Goal: Task Accomplishment & Management: Manage account settings

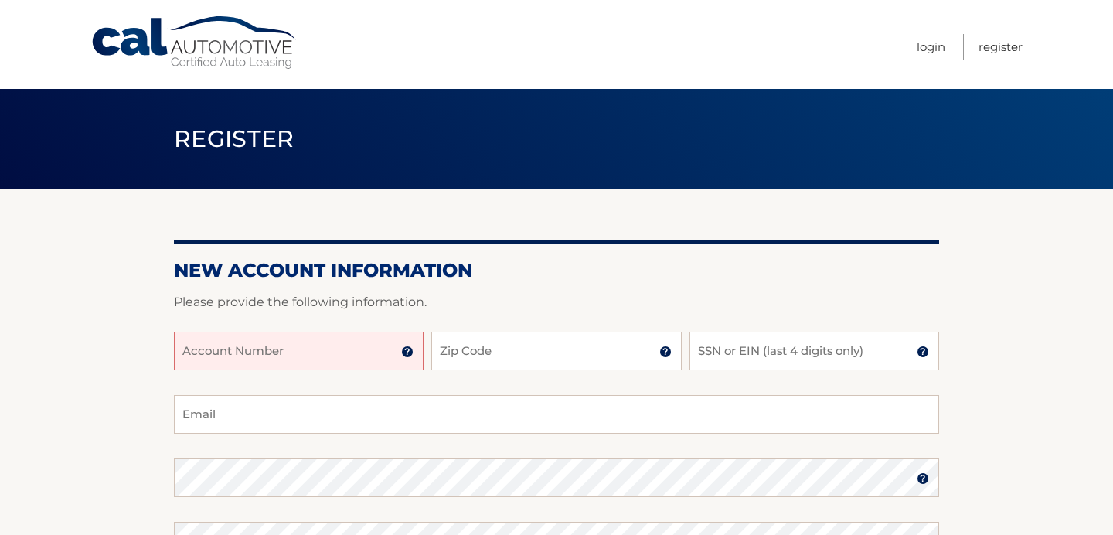
scroll to position [80, 0]
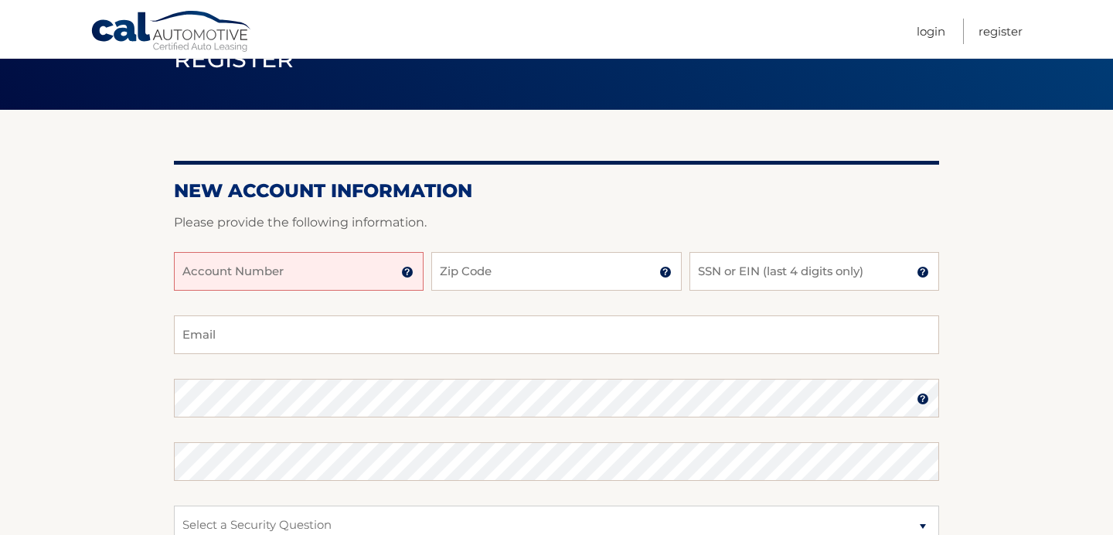
click at [235, 267] on input "Account Number" at bounding box center [299, 271] width 250 height 39
type input "44456012775"
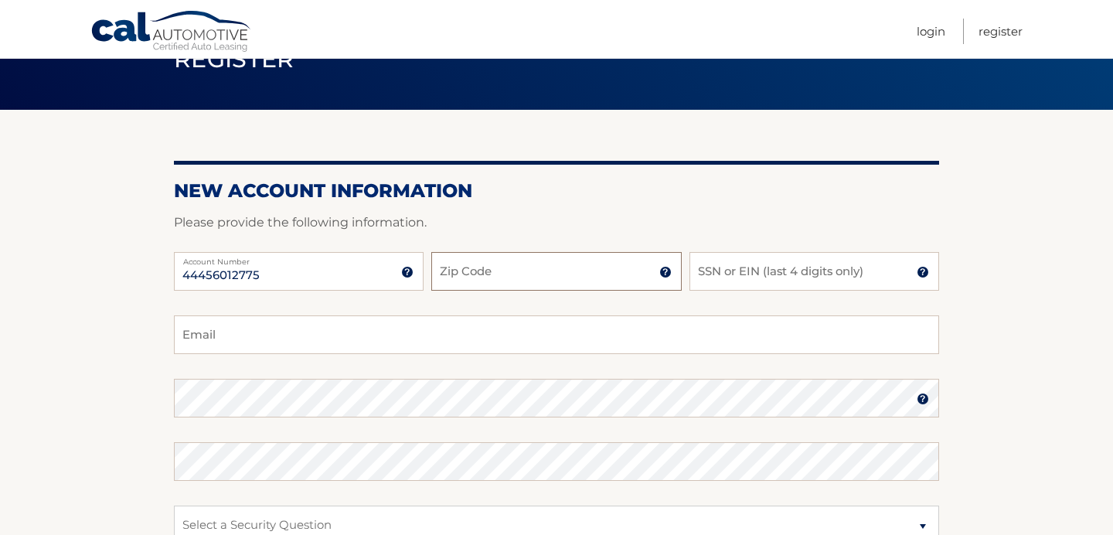
click at [501, 265] on input "Zip Code" at bounding box center [556, 271] width 250 height 39
type input "07003"
type input "9216"
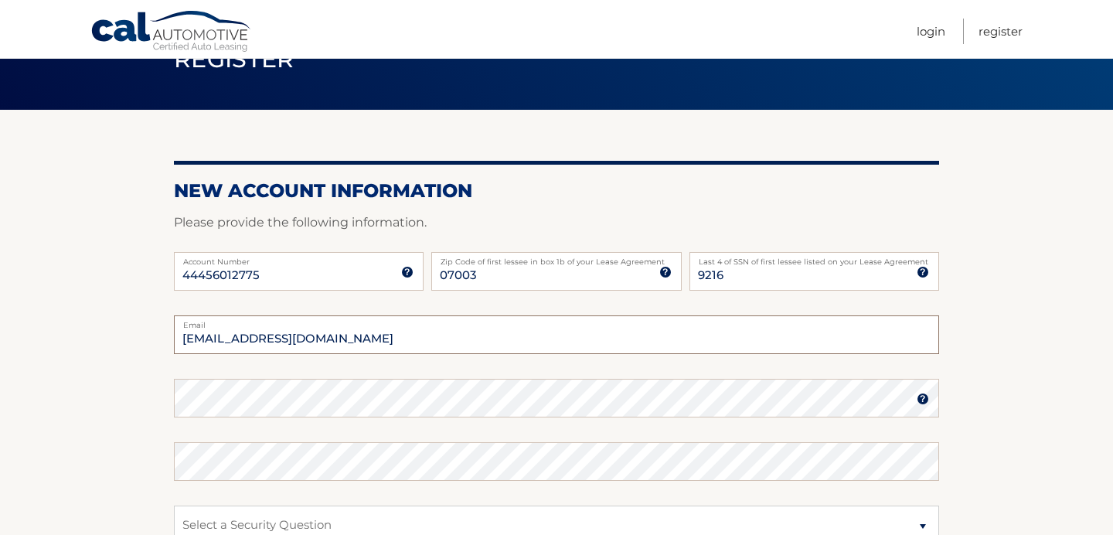
type input "mmeeccoo1994@gmail.com"
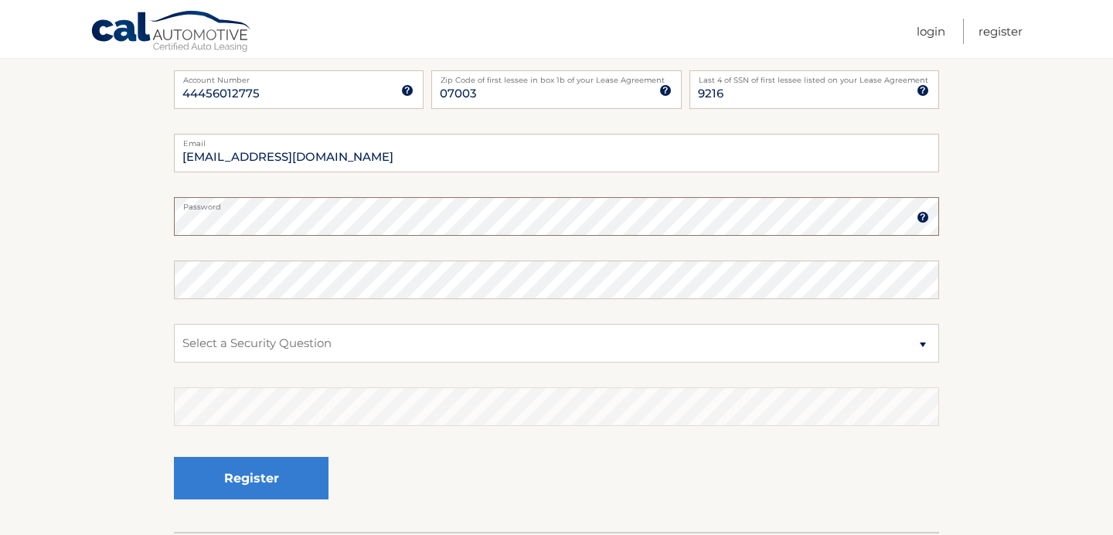
scroll to position [263, 0]
click at [284, 349] on select "Select a Security Question What was the name of your elementary school? What is…" at bounding box center [556, 341] width 765 height 39
select select "2"
click at [174, 322] on select "Select a Security Question What was the name of your elementary school? What is…" at bounding box center [556, 341] width 765 height 39
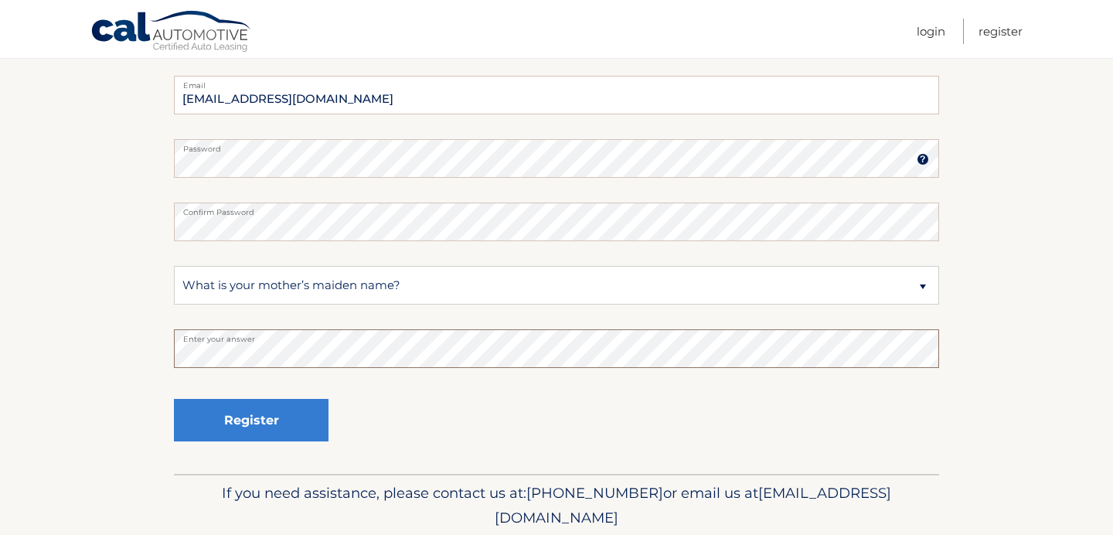
scroll to position [376, 0]
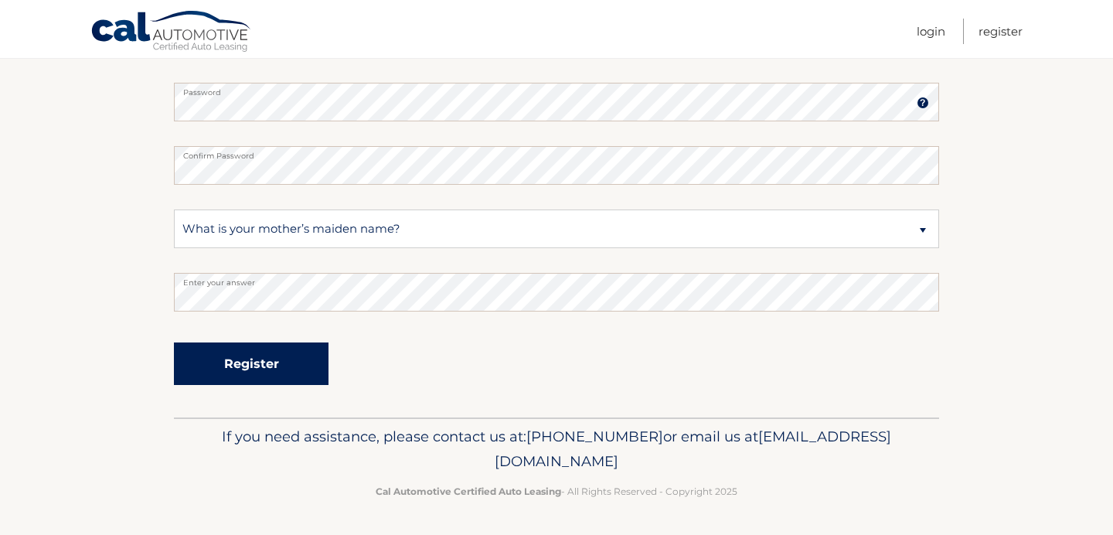
click at [226, 354] on button "Register" at bounding box center [251, 363] width 155 height 43
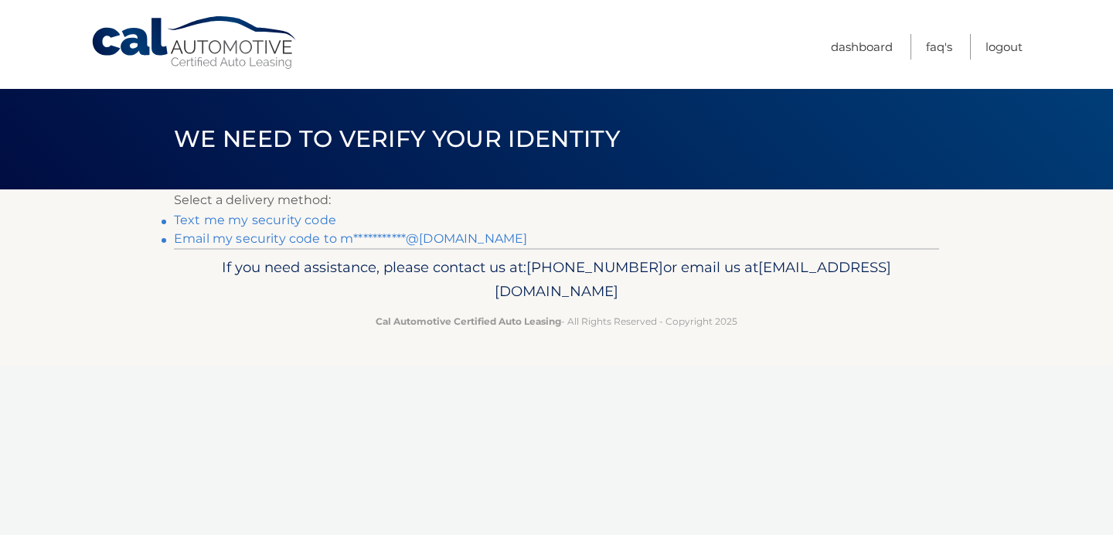
click at [225, 223] on link "Text me my security code" at bounding box center [255, 220] width 162 height 15
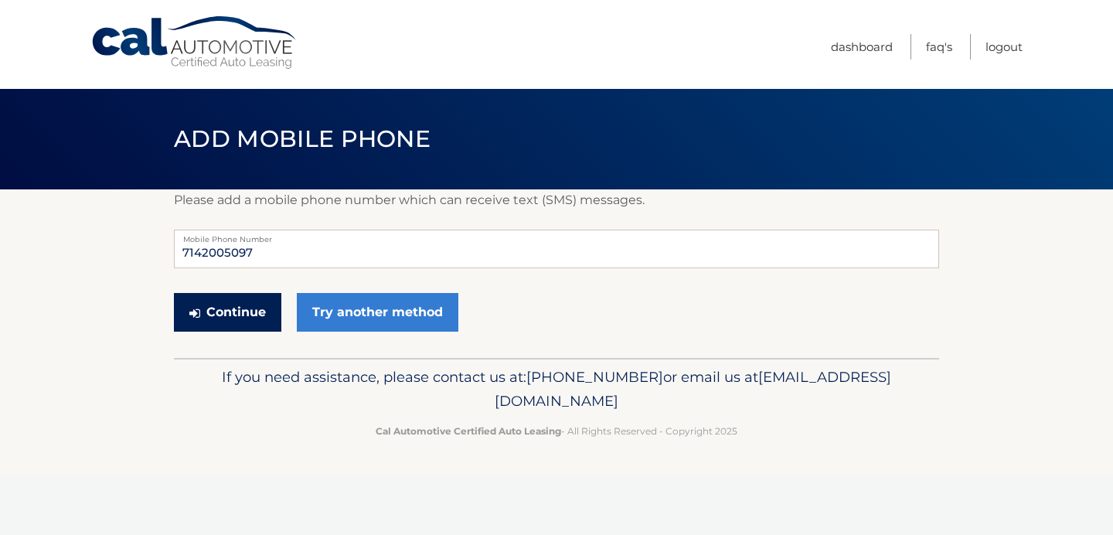
click at [253, 320] on button "Continue" at bounding box center [227, 312] width 107 height 39
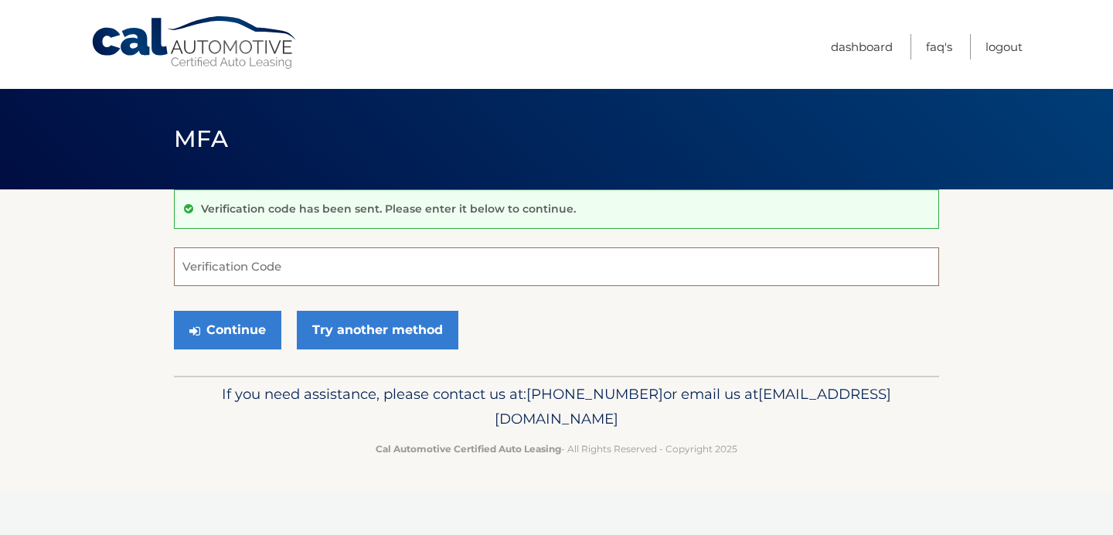
click at [219, 258] on input "Verification Code" at bounding box center [556, 266] width 765 height 39
type input "303887"
click at [199, 331] on icon "submit" at bounding box center [194, 331] width 11 height 12
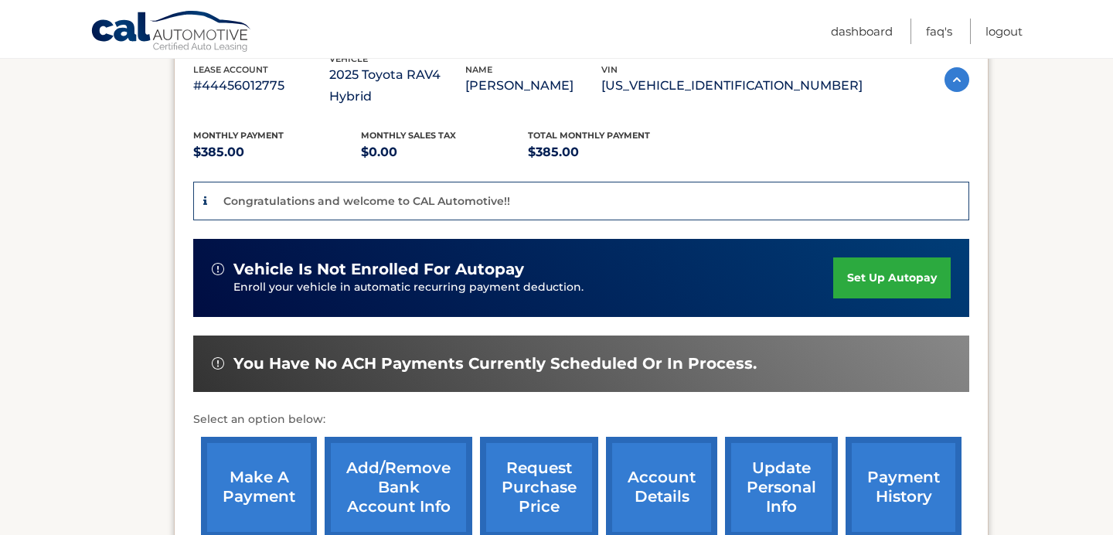
scroll to position [291, 0]
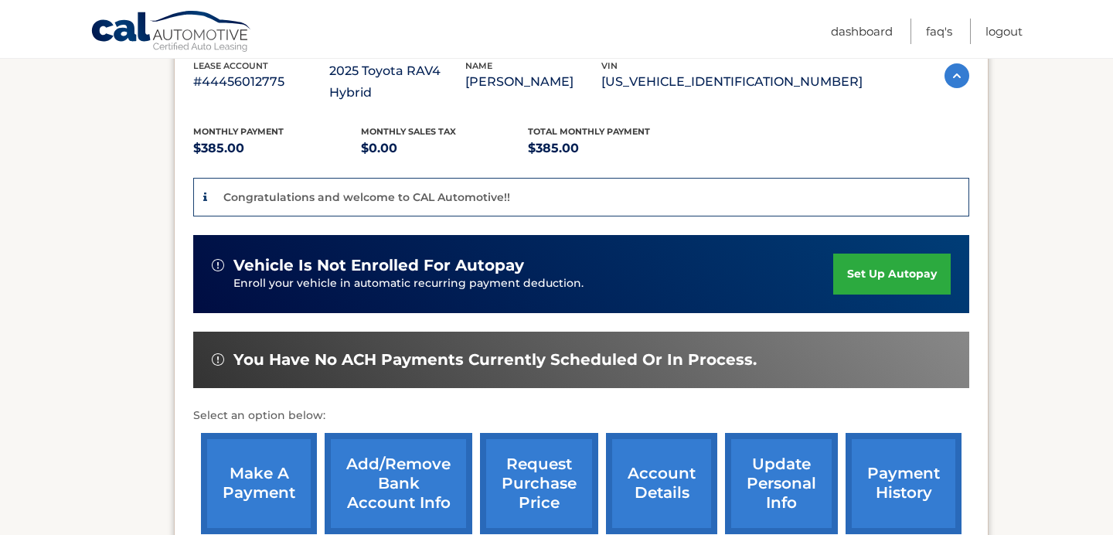
click at [887, 257] on link "set up autopay" at bounding box center [891, 273] width 117 height 41
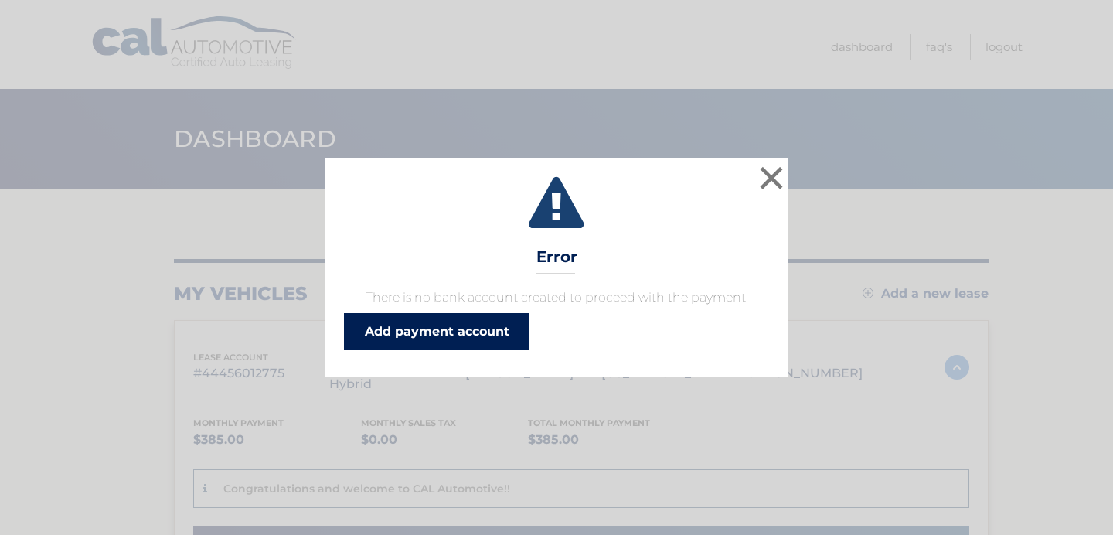
click at [444, 325] on link "Add payment account" at bounding box center [436, 331] width 185 height 37
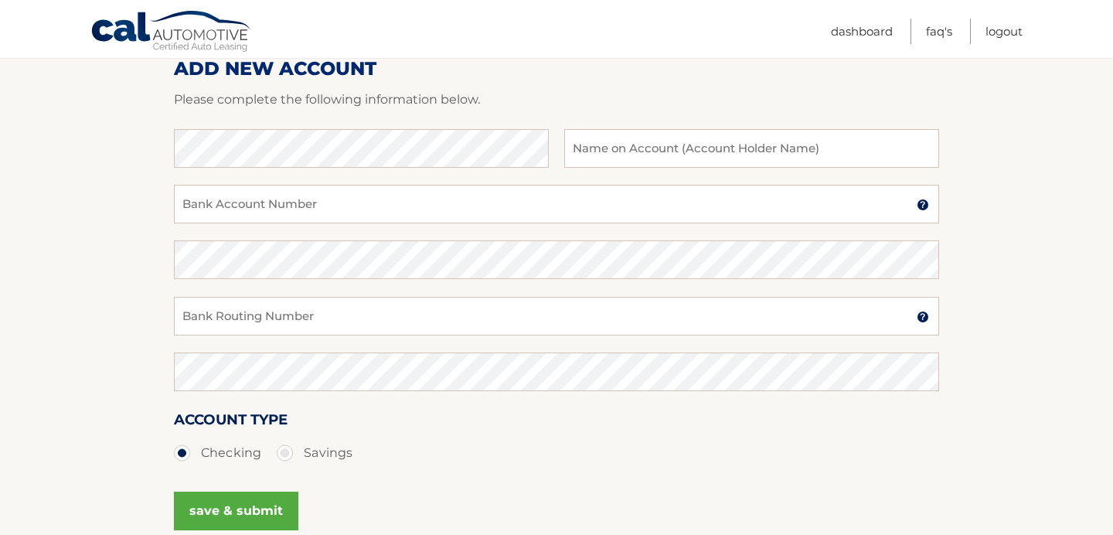
scroll to position [207, 0]
click at [679, 146] on input "text" at bounding box center [751, 147] width 375 height 39
type input "[PERSON_NAME]"
click at [352, 213] on input "Bank Account Number" at bounding box center [556, 203] width 765 height 39
paste input "153463088622"
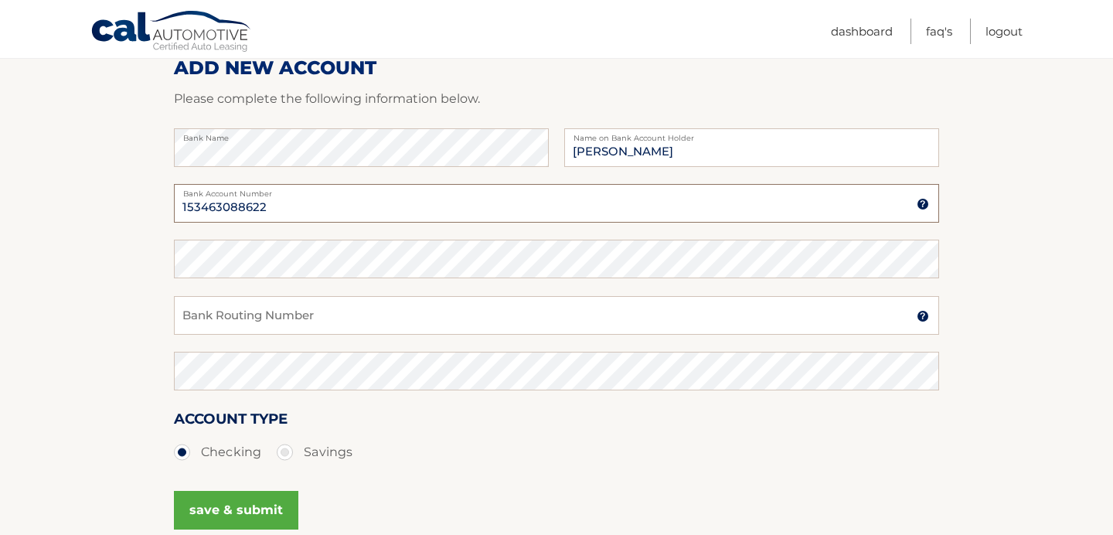
type input "153463088622"
click at [245, 318] on input "Bank Routing Number" at bounding box center [556, 315] width 765 height 39
paste input "122235821"
type input "122235821"
drag, startPoint x: 276, startPoint y: 207, endPoint x: 157, endPoint y: 207, distance: 119.0
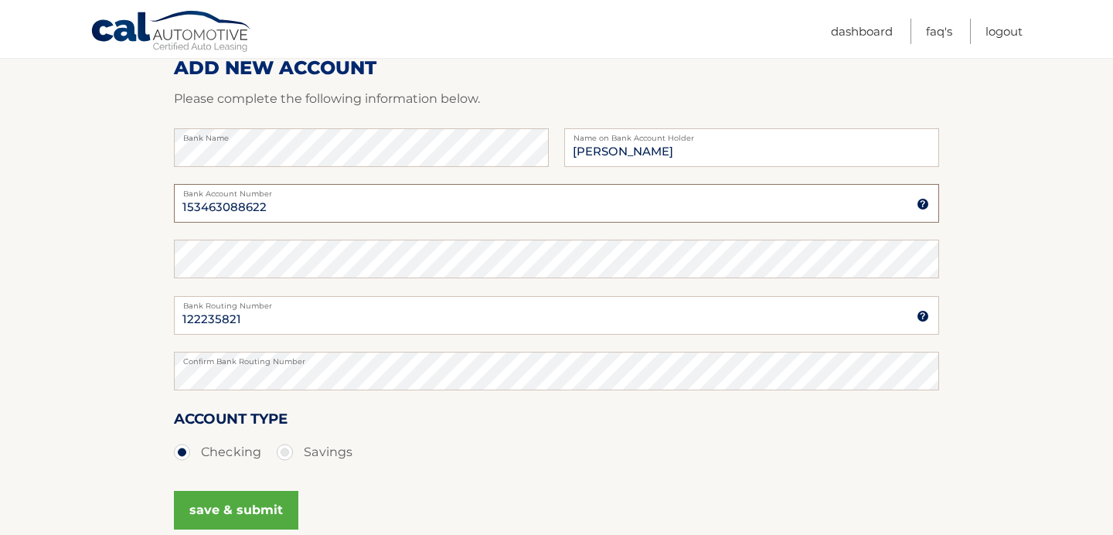
click at [157, 207] on section "Account Overview | Set Up Account Info ADD NEW ACCOUNT Please complete the foll…" at bounding box center [556, 277] width 1113 height 590
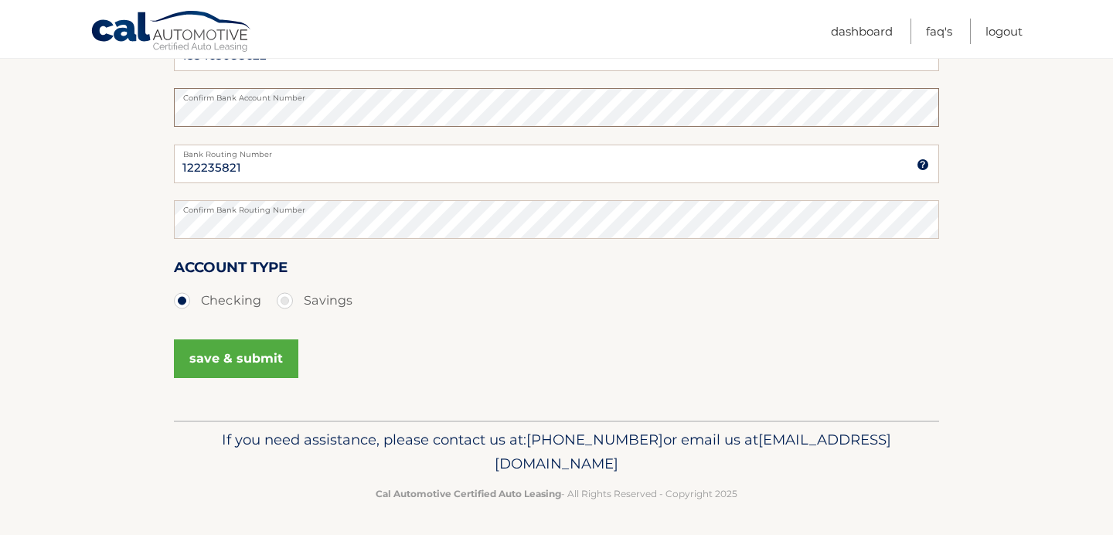
scroll to position [355, 0]
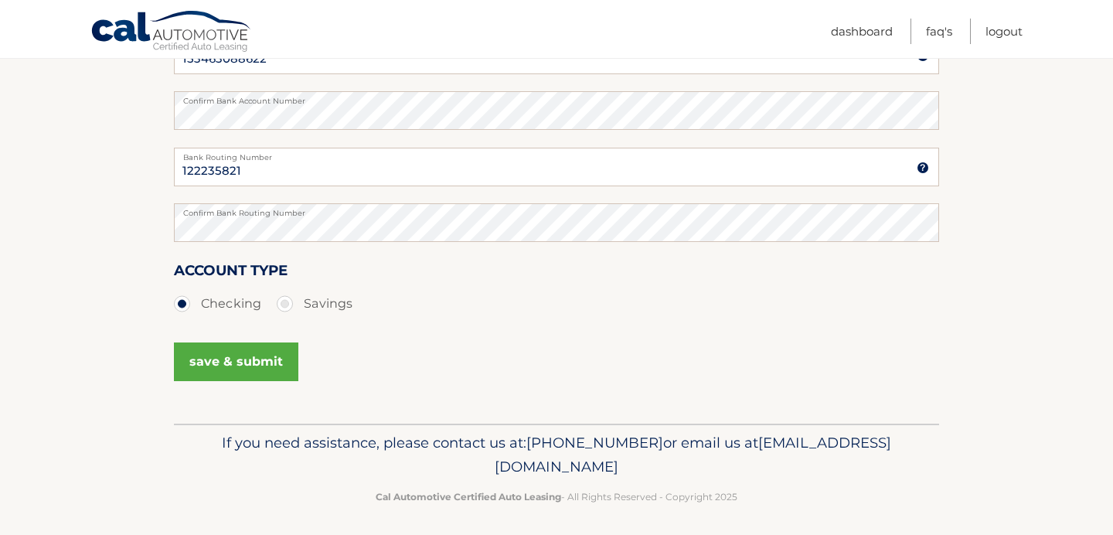
click at [253, 357] on button "save & submit" at bounding box center [236, 361] width 124 height 39
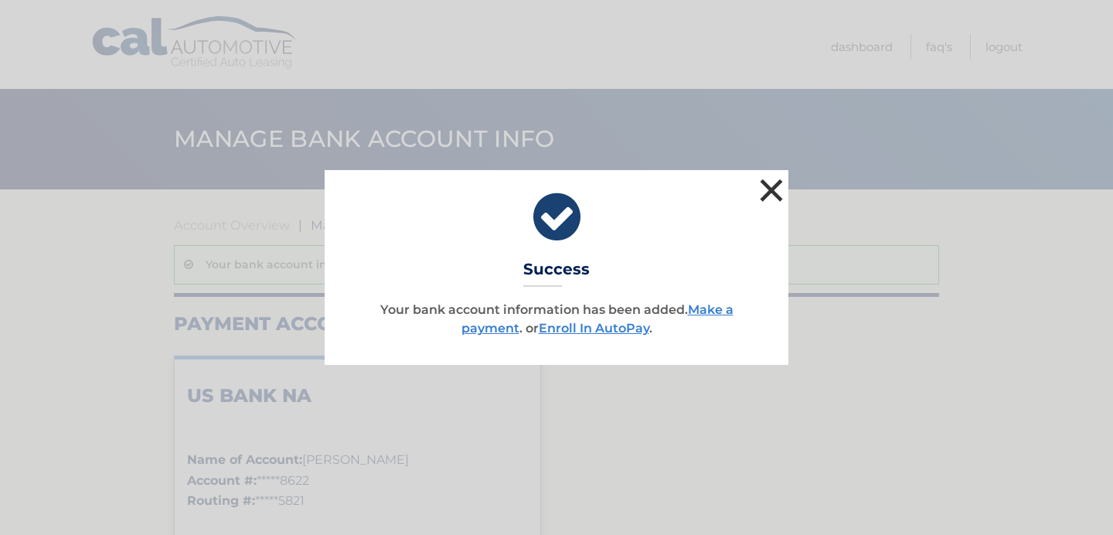
click at [774, 192] on button "×" at bounding box center [771, 190] width 31 height 31
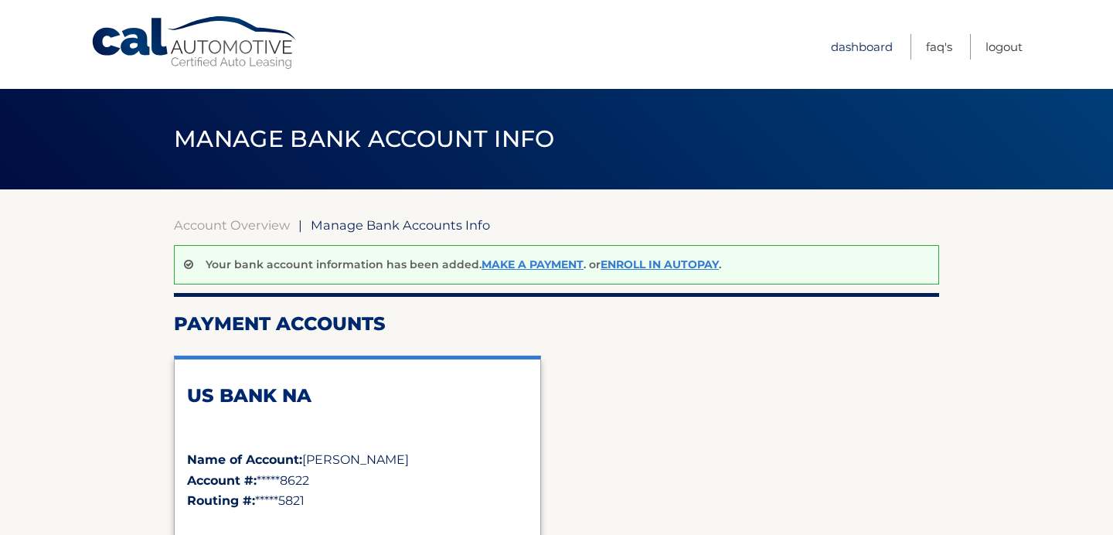
click at [839, 42] on link "Dashboard" at bounding box center [862, 47] width 62 height 26
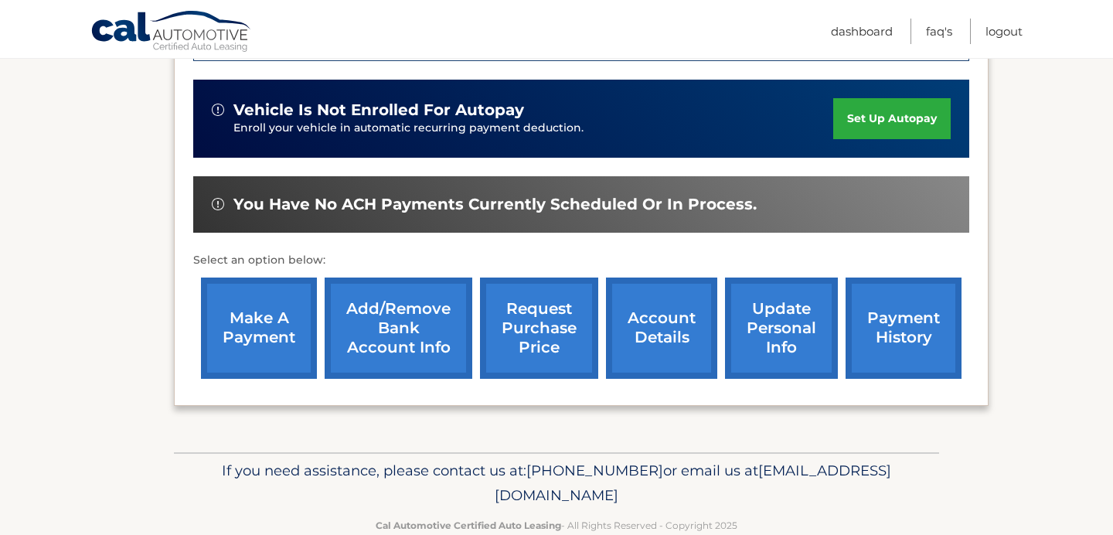
scroll to position [454, 0]
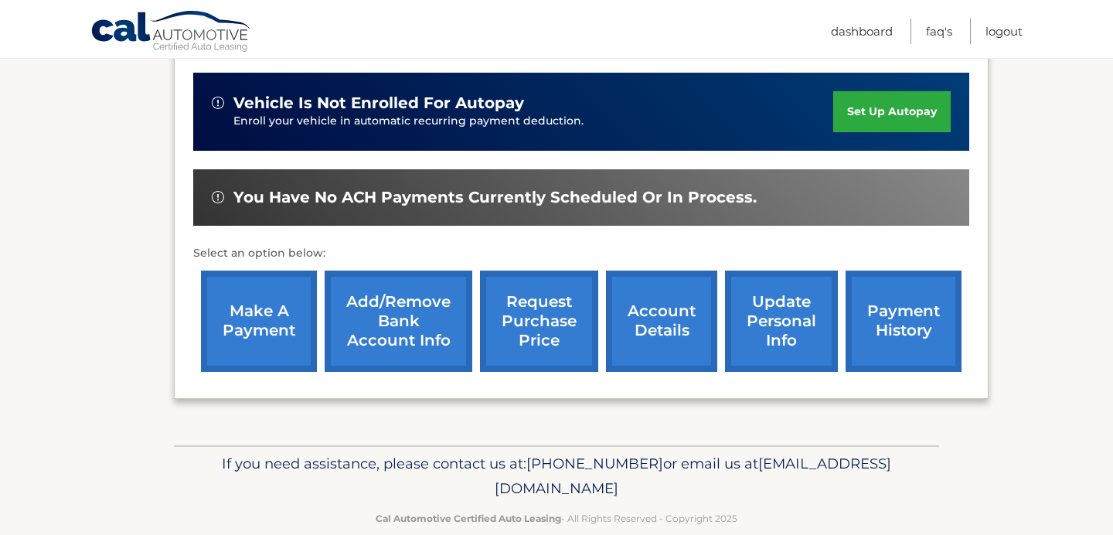
click at [641, 288] on link "account details" at bounding box center [661, 320] width 111 height 101
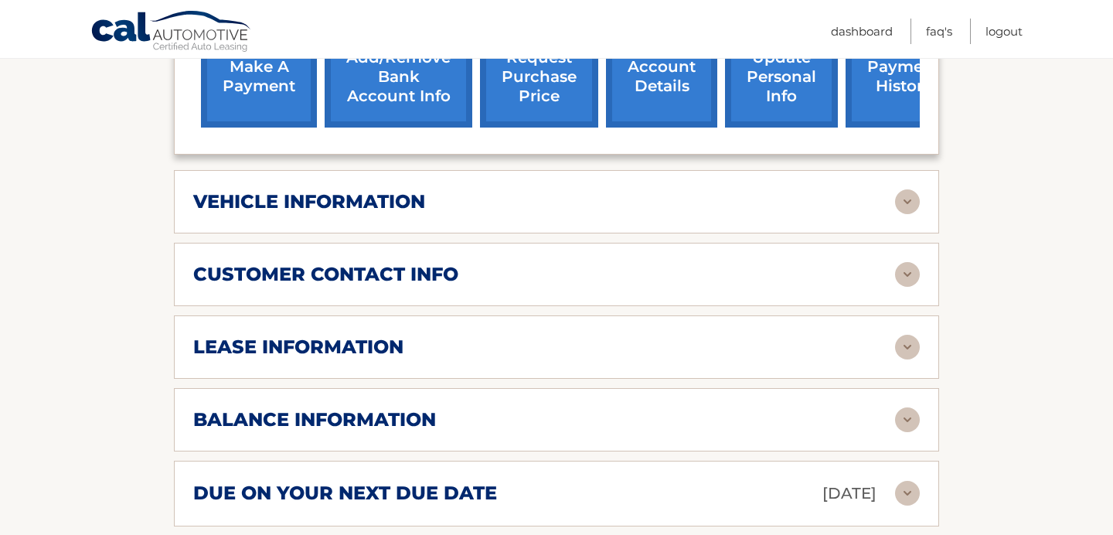
scroll to position [665, 0]
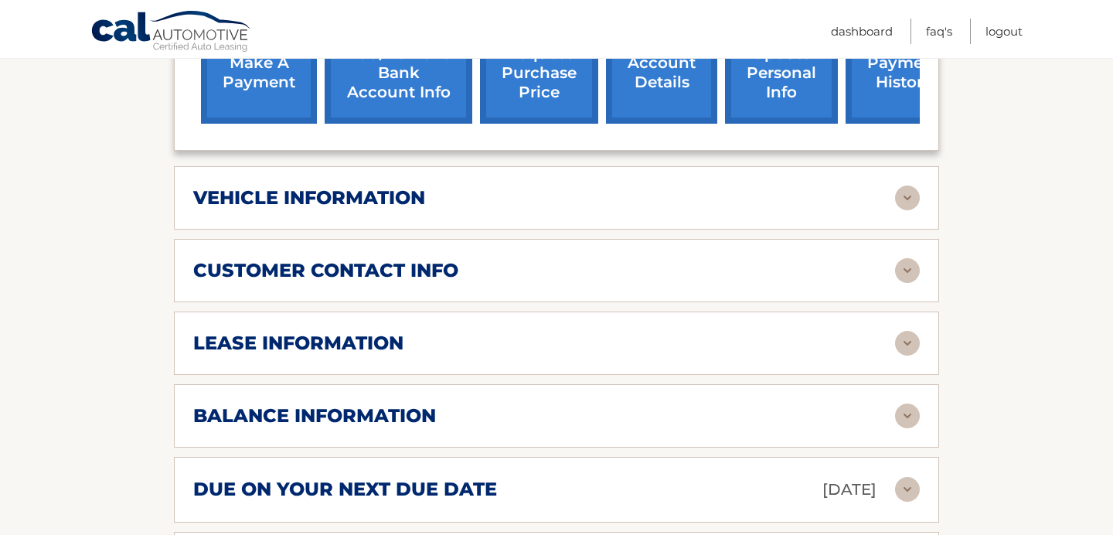
click at [821, 201] on div "vehicle information" at bounding box center [544, 197] width 702 height 23
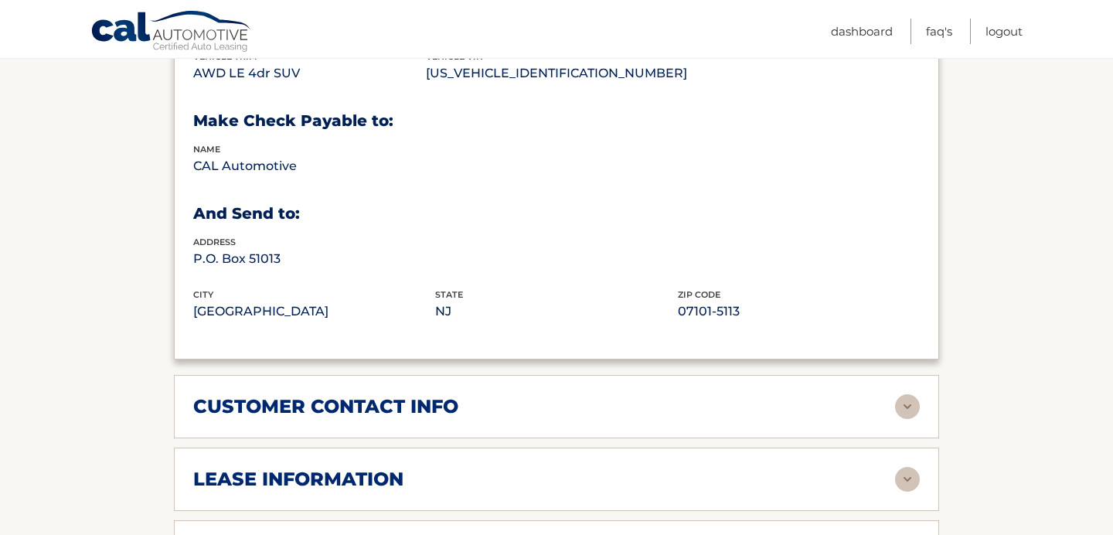
scroll to position [1015, 0]
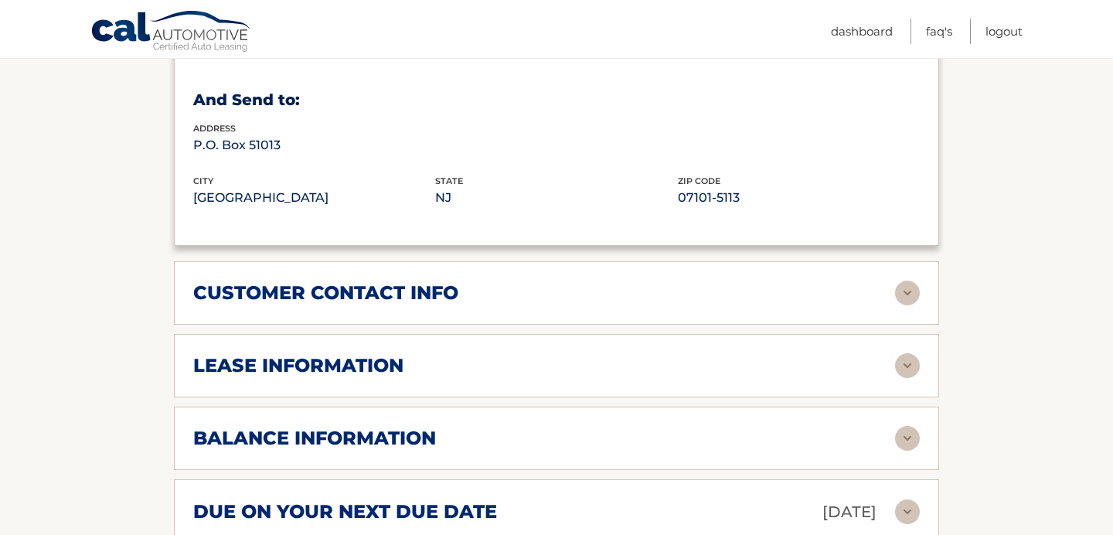
click at [757, 284] on div "customer contact info" at bounding box center [544, 292] width 702 height 23
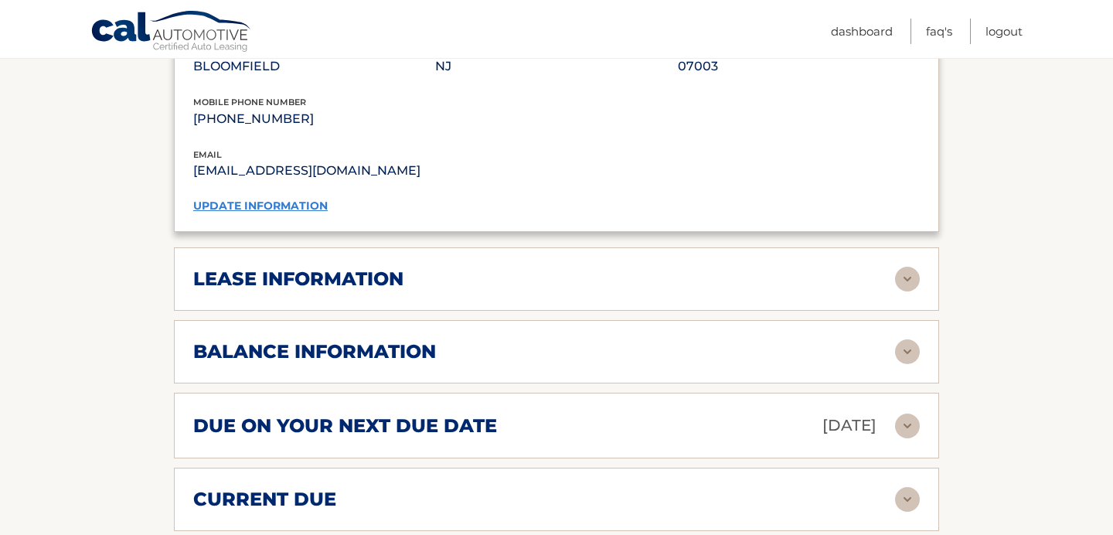
scroll to position [1451, 0]
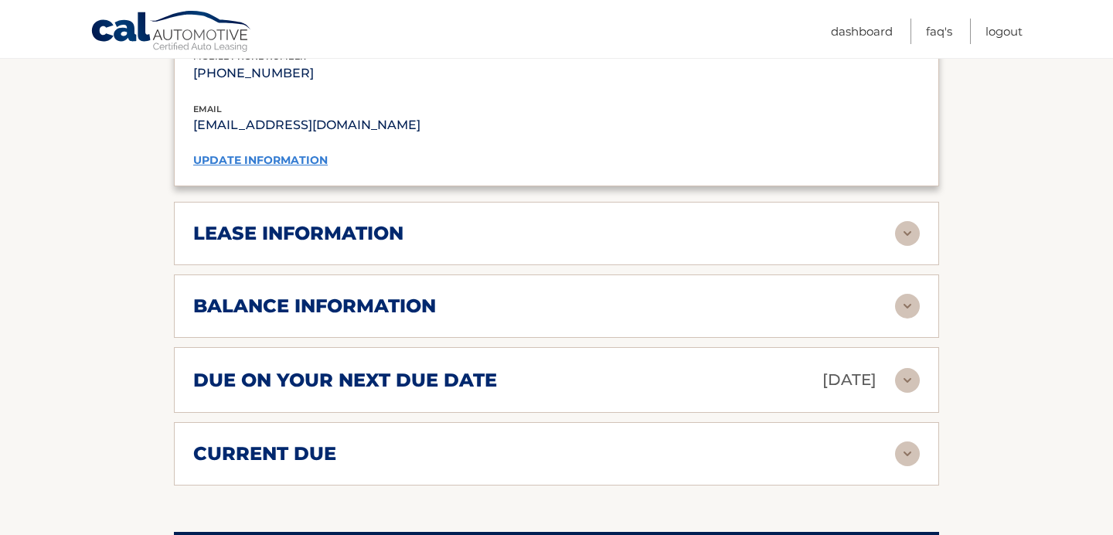
click at [649, 237] on div "lease information" at bounding box center [544, 233] width 702 height 23
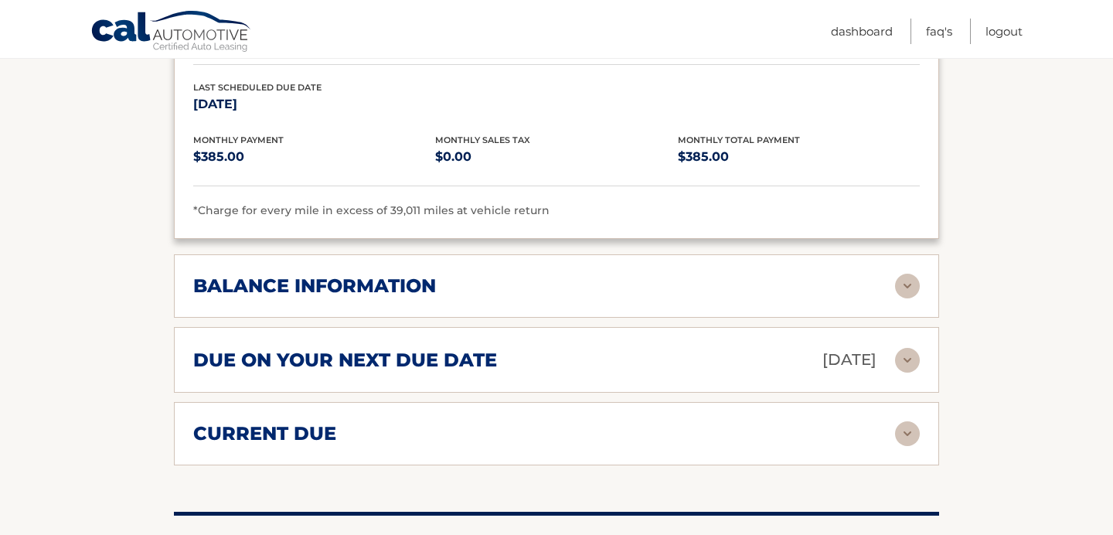
scroll to position [1791, 0]
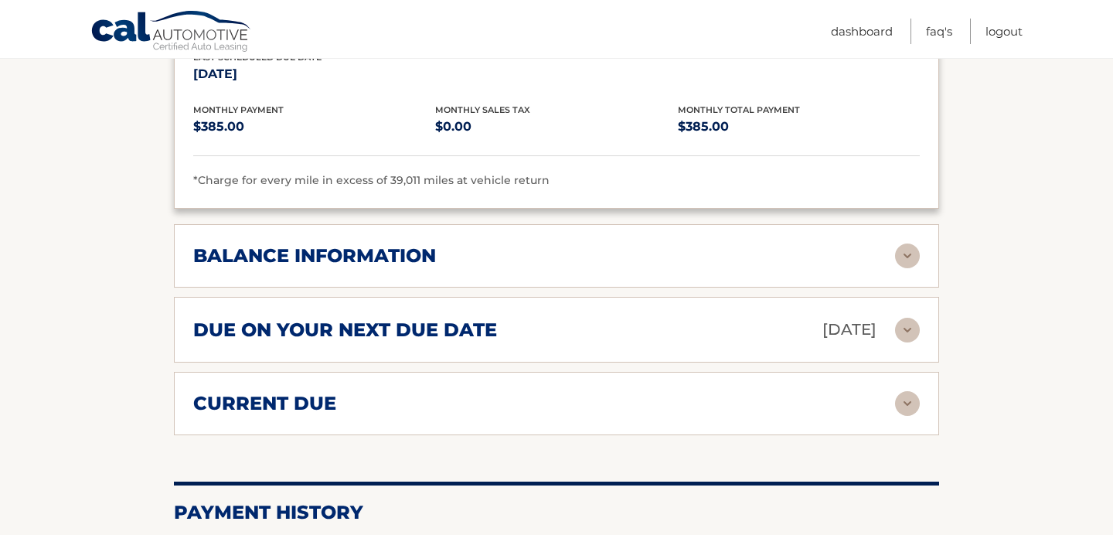
click at [542, 260] on div "balance information" at bounding box center [544, 255] width 702 height 23
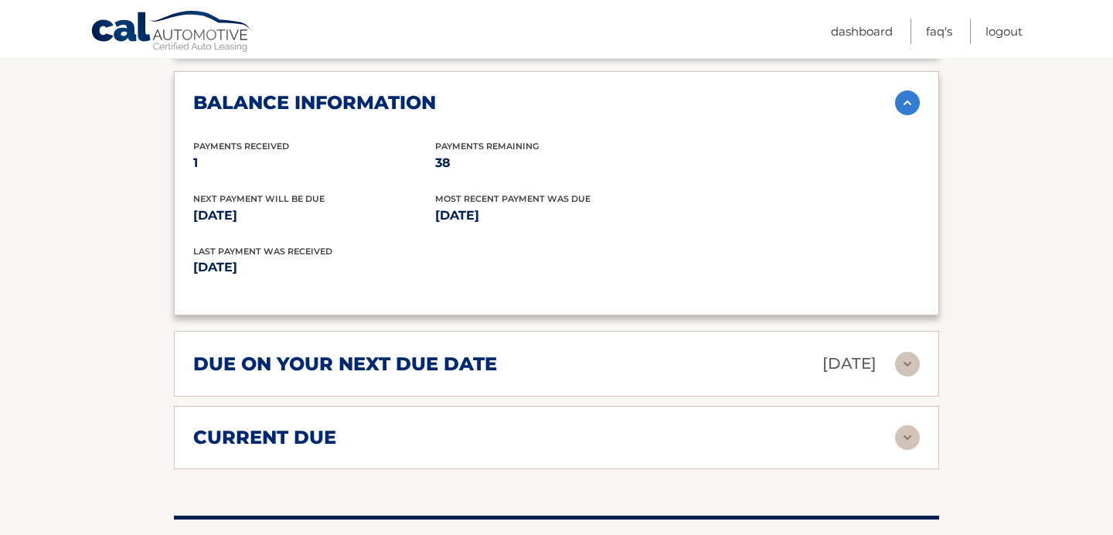
scroll to position [2018, 0]
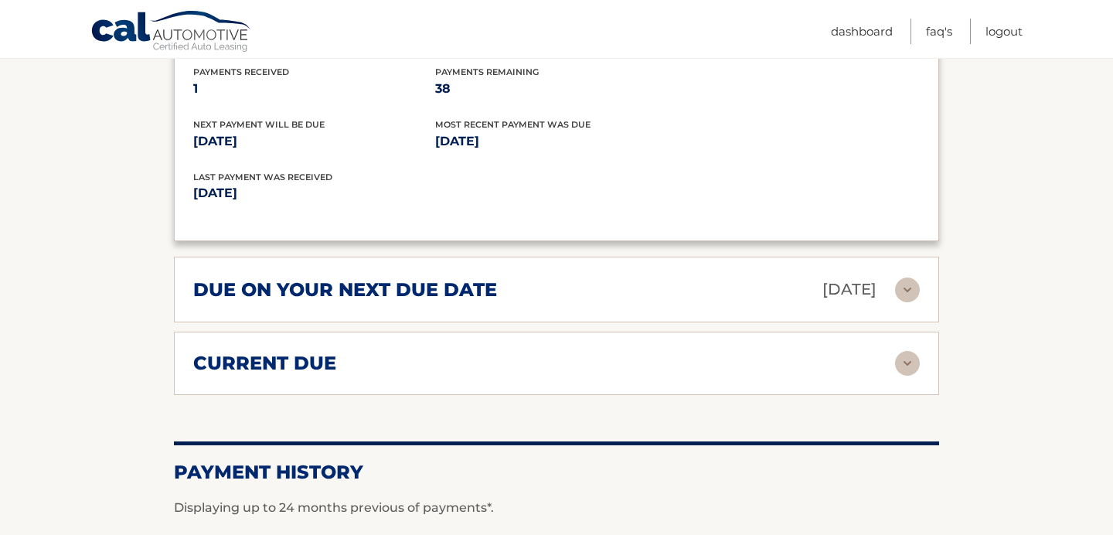
click at [570, 289] on div "due on your next due date Oct 03, 2025" at bounding box center [544, 289] width 702 height 27
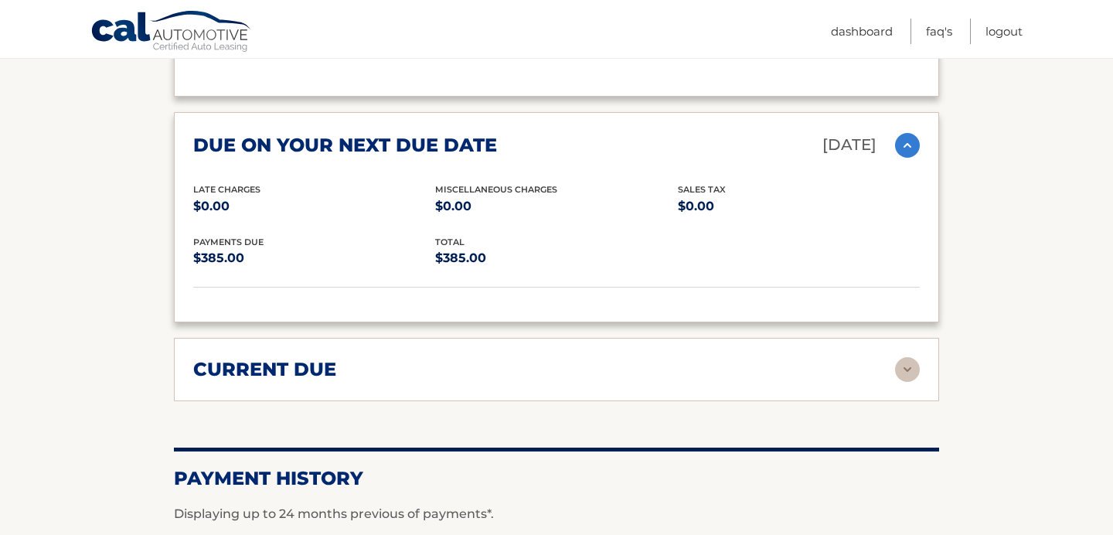
scroll to position [2191, 0]
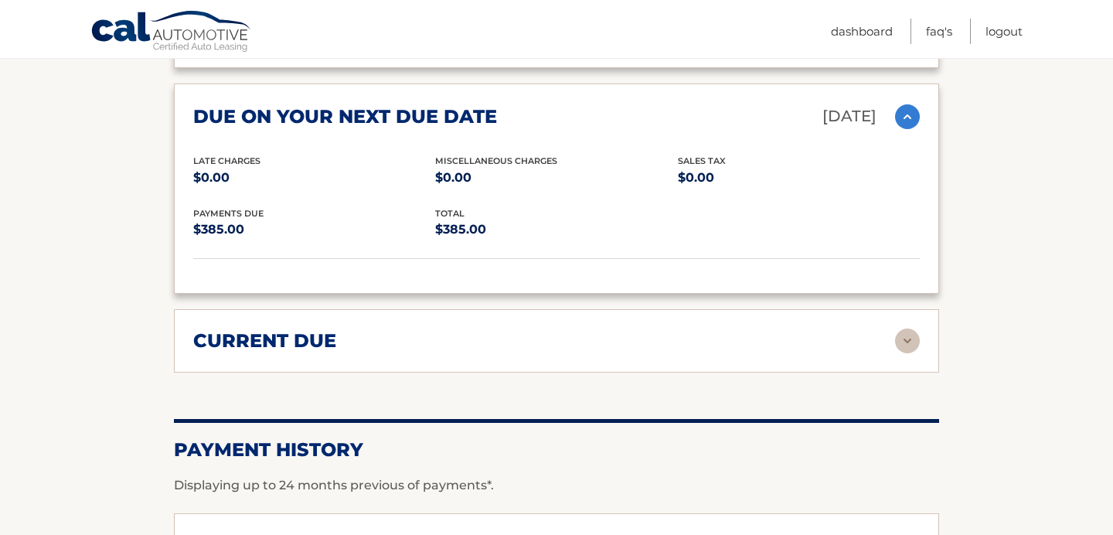
click at [486, 329] on div "current due" at bounding box center [544, 340] width 702 height 23
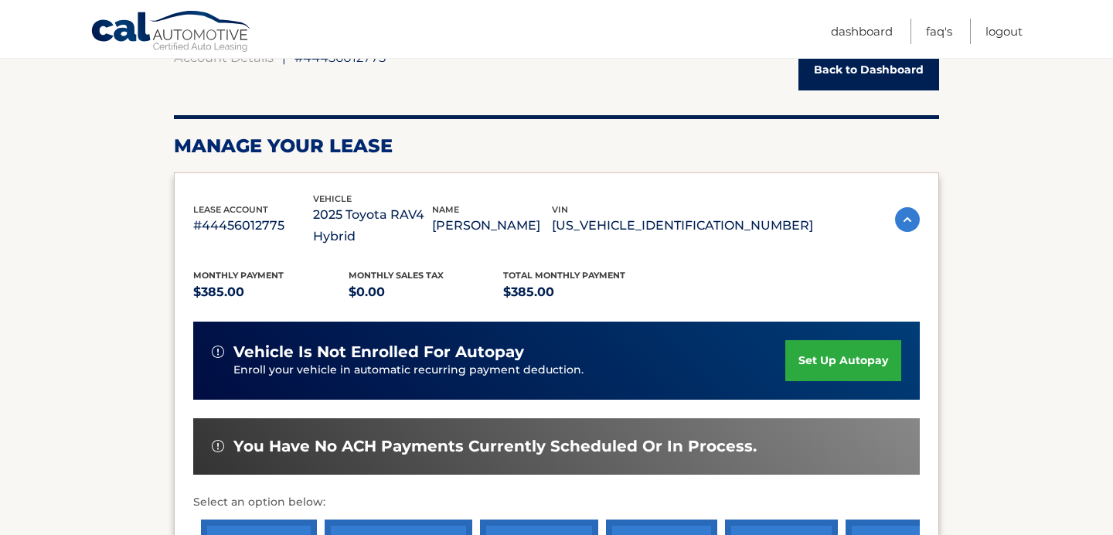
scroll to position [0, 0]
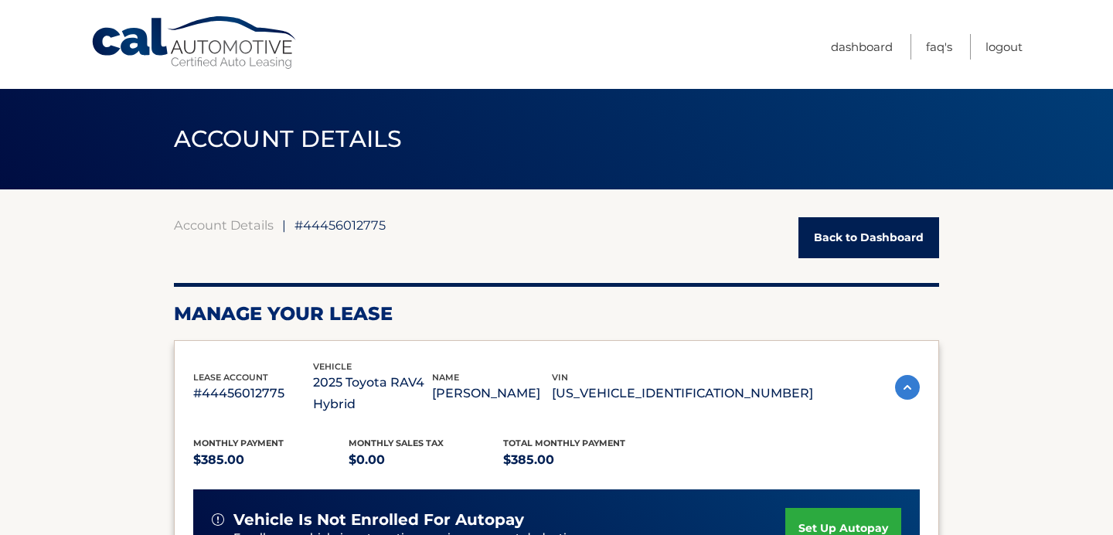
click at [259, 141] on span "ACCOUNT DETAILS" at bounding box center [288, 138] width 229 height 29
click at [846, 52] on link "Dashboard" at bounding box center [862, 47] width 62 height 26
